Goal: Information Seeking & Learning: Learn about a topic

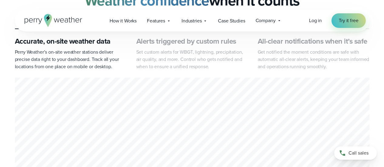
scroll to position [273, 0]
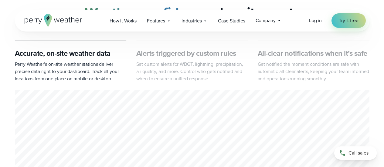
click at [164, 75] on p "Set custom alerts for WBGT, lightning, precipitation, air quality, and more. Co…" at bounding box center [192, 72] width 112 height 22
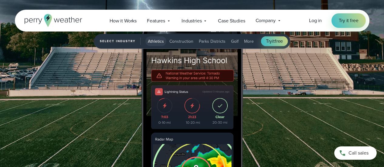
scroll to position [577, 0]
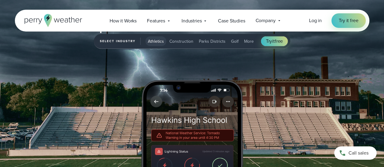
click at [169, 40] on span "Construction" at bounding box center [181, 41] width 24 height 6
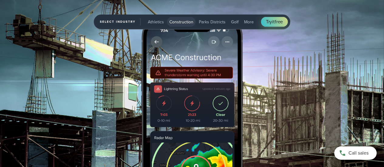
scroll to position [668, 0]
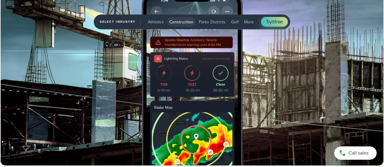
click at [216, 20] on span "Parks Districts" at bounding box center [212, 22] width 27 height 6
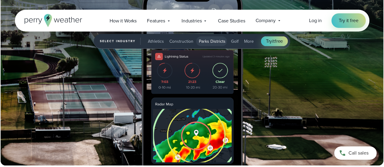
click at [176, 27] on div "Open Menu Log in Try it free How it Works" at bounding box center [192, 21] width 355 height 22
click at [173, 43] on span "Construction" at bounding box center [181, 41] width 24 height 6
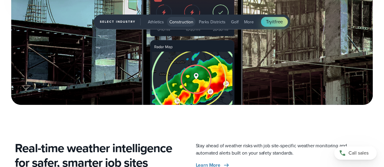
scroll to position [790, 0]
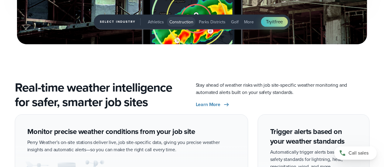
drag, startPoint x: 167, startPoint y: 61, endPoint x: 125, endPoint y: 57, distance: 43.0
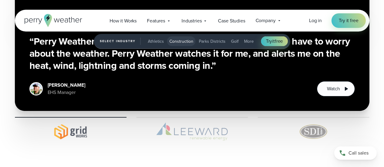
scroll to position [1245, 0]
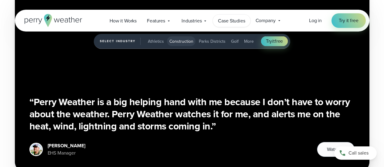
click at [231, 21] on span "Case Studies" at bounding box center [231, 20] width 27 height 7
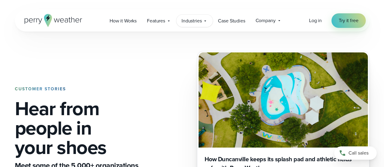
click at [195, 22] on span "Industries" at bounding box center [192, 20] width 20 height 7
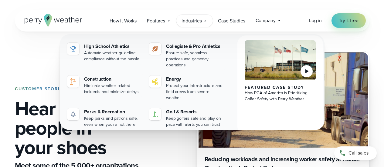
click at [305, 70] on icon at bounding box center [306, 71] width 7 height 7
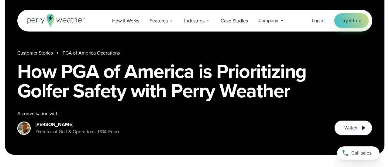
scroll to position [60, 0]
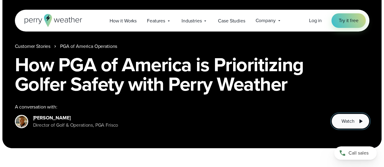
click at [350, 125] on span "Watch" at bounding box center [348, 121] width 13 height 7
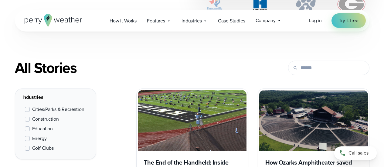
scroll to position [243, 0]
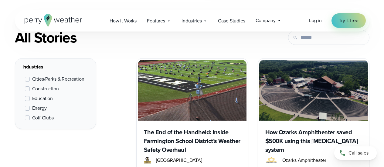
click at [75, 80] on span "Cities/Parks & Recreation" at bounding box center [58, 79] width 52 height 7
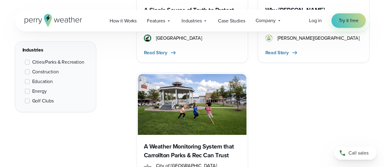
scroll to position [684, 0]
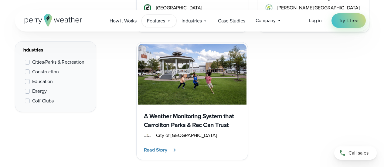
click at [150, 21] on span "Features" at bounding box center [156, 20] width 18 height 7
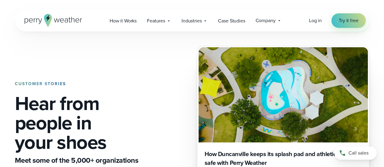
scroll to position [0, 0]
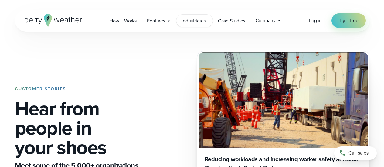
click at [200, 23] on span "Industries" at bounding box center [192, 20] width 20 height 7
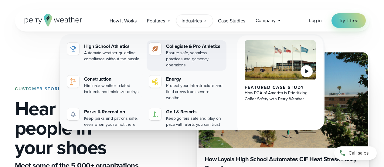
click at [181, 52] on div "Ensure safe, seamless practices and gameday operations" at bounding box center [195, 59] width 58 height 18
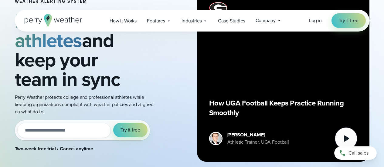
scroll to position [152, 0]
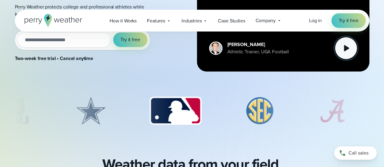
click at [351, 51] on icon at bounding box center [346, 48] width 12 height 12
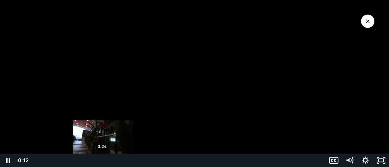
click at [102, 159] on div "0:24" at bounding box center [177, 160] width 287 height 13
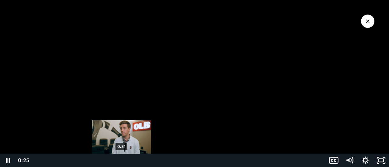
click at [121, 159] on div "0:31" at bounding box center [177, 160] width 287 height 13
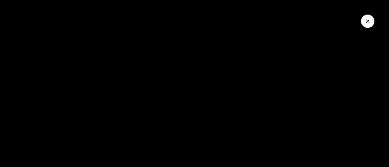
click at [365, 24] on button "Close Video" at bounding box center [367, 21] width 13 height 13
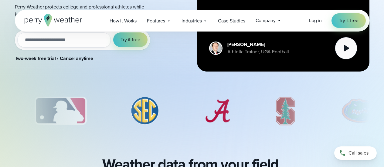
scroll to position [61, 0]
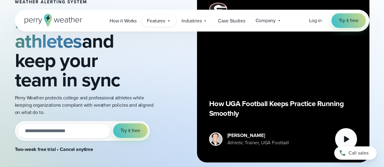
click at [157, 21] on span "Features" at bounding box center [156, 20] width 18 height 7
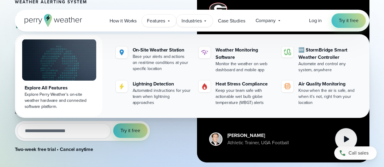
click at [194, 19] on span "Industries" at bounding box center [192, 20] width 20 height 7
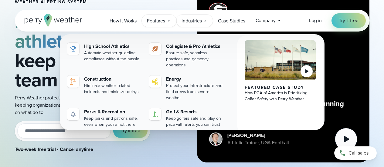
click at [150, 17] on span "Features" at bounding box center [156, 20] width 18 height 7
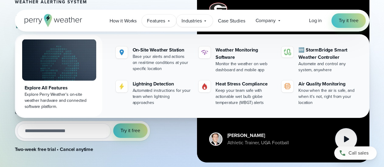
click at [197, 19] on span "Industries" at bounding box center [192, 20] width 20 height 7
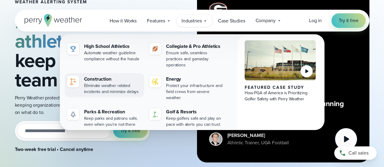
click at [101, 83] on div "Eliminate weather related incidents and minimize delays" at bounding box center [113, 89] width 58 height 12
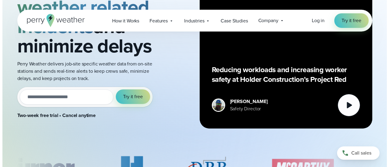
scroll to position [121, 0]
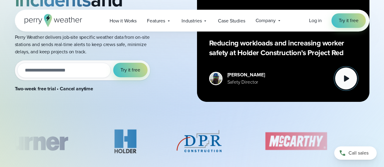
click at [340, 80] on icon at bounding box center [346, 79] width 12 height 12
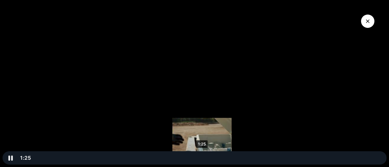
click at [202, 156] on div "1:25" at bounding box center [210, 158] width 346 height 13
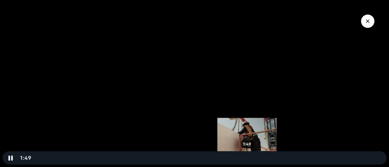
click at [247, 159] on div "1:49" at bounding box center [210, 158] width 346 height 13
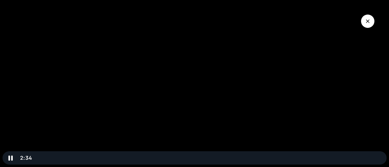
click at [366, 22] on icon "Close Video" at bounding box center [367, 21] width 6 height 6
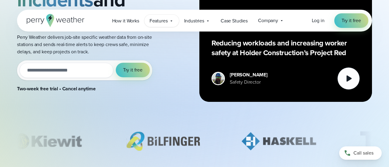
click at [169, 23] on icon at bounding box center [171, 21] width 5 height 5
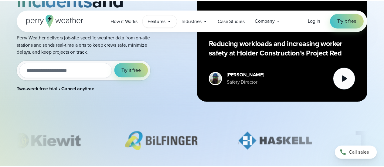
scroll to position [0, 0]
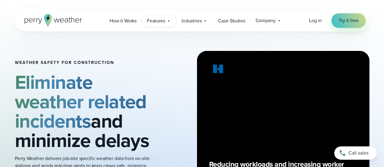
click at [167, 23] on icon at bounding box center [168, 21] width 5 height 5
click at [196, 26] on div "Industries Featured Case Study How PGA of America is Prioritizing Golfer Safety…" at bounding box center [194, 21] width 36 height 12
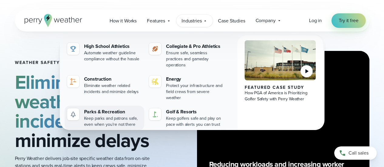
click at [100, 116] on div "Keep parks and patrons safe, even when you're not there" at bounding box center [113, 122] width 58 height 12
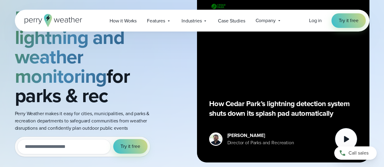
click at [359, 141] on div "How Cedar Park’s lightning detection system shuts down its splash pad automatic…" at bounding box center [283, 76] width 173 height 173
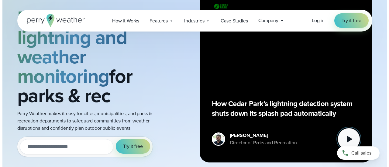
scroll to position [61, 0]
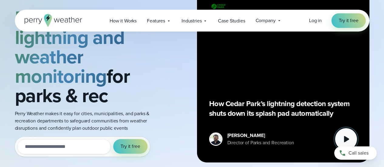
click at [339, 138] on button at bounding box center [346, 139] width 22 height 22
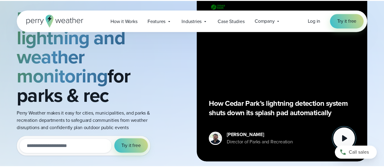
scroll to position [0, 0]
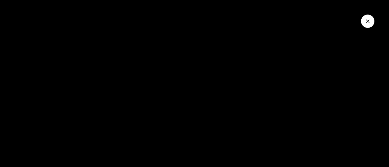
click at [233, 99] on div at bounding box center [194, 83] width 389 height 167
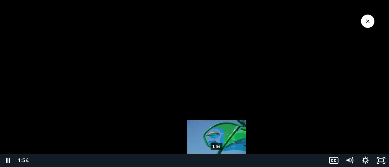
click at [217, 159] on div "1:54" at bounding box center [177, 160] width 287 height 13
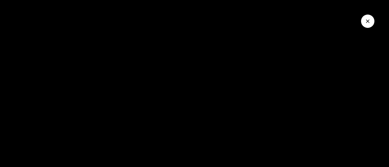
click at [365, 21] on icon "Close Video" at bounding box center [367, 21] width 6 height 6
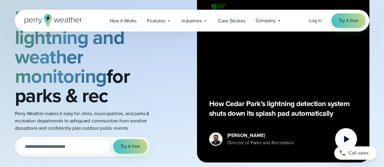
click at [124, 24] on span "How it Works" at bounding box center [123, 20] width 27 height 7
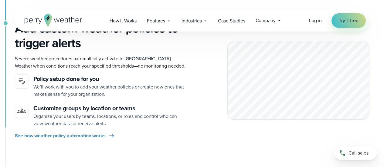
scroll to position [334, 0]
